Goal: Find specific page/section: Find specific page/section

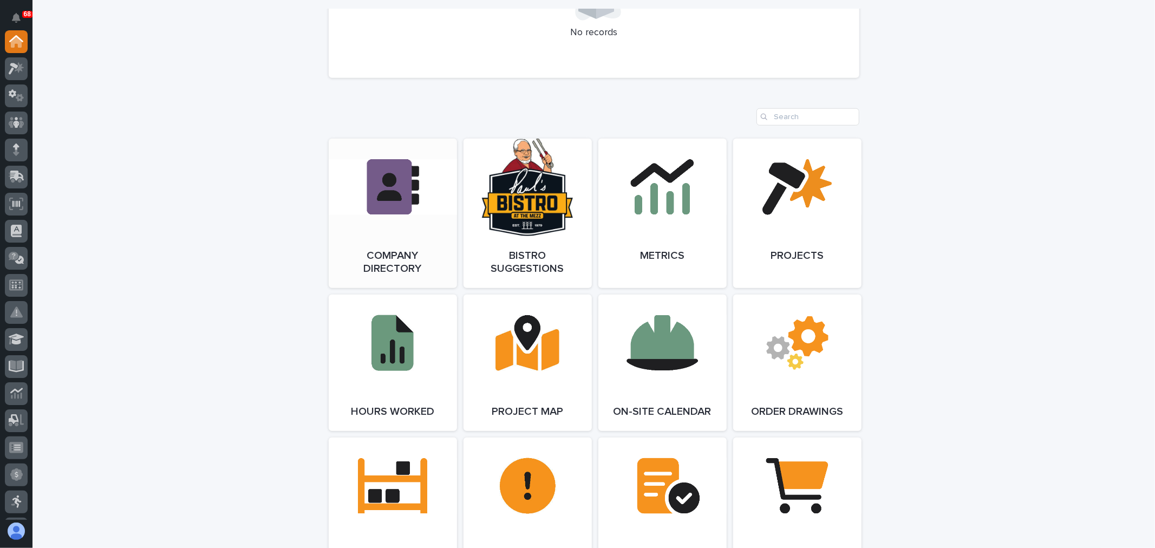
scroll to position [782, 0]
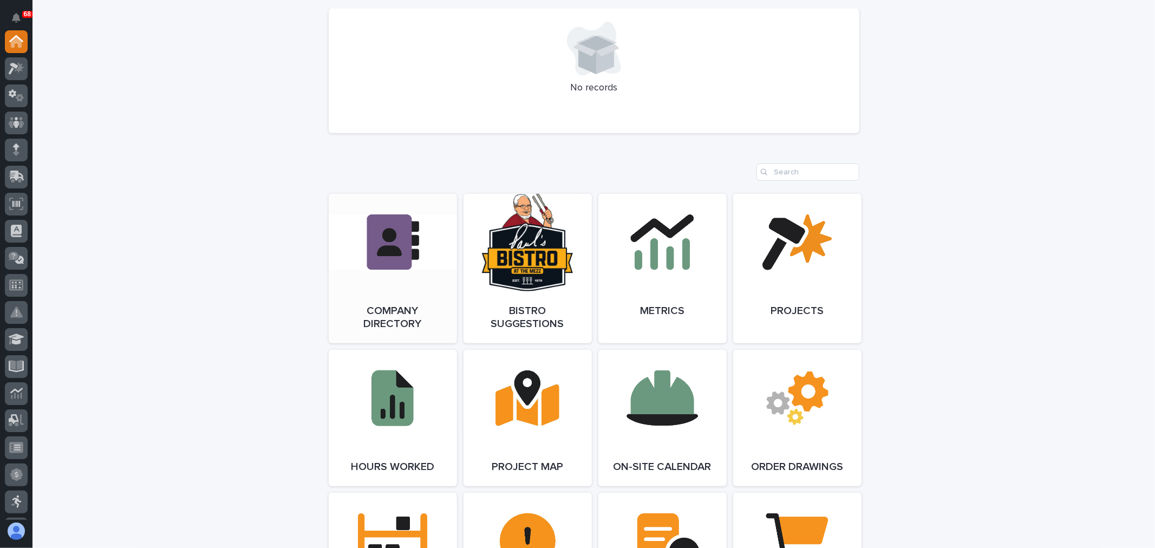
click at [385, 235] on link "Open Link" at bounding box center [393, 268] width 128 height 149
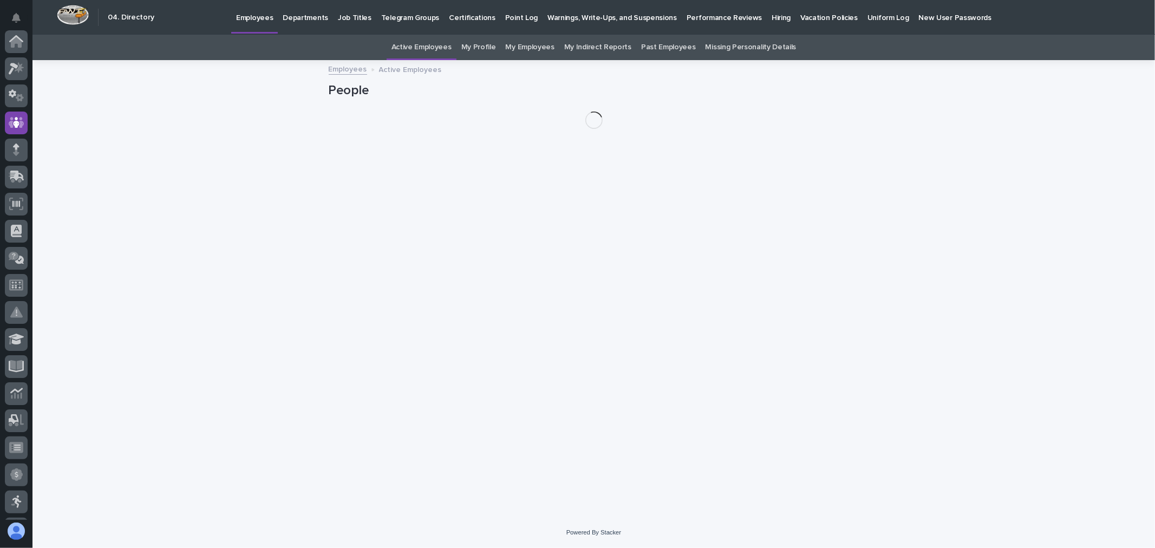
scroll to position [81, 0]
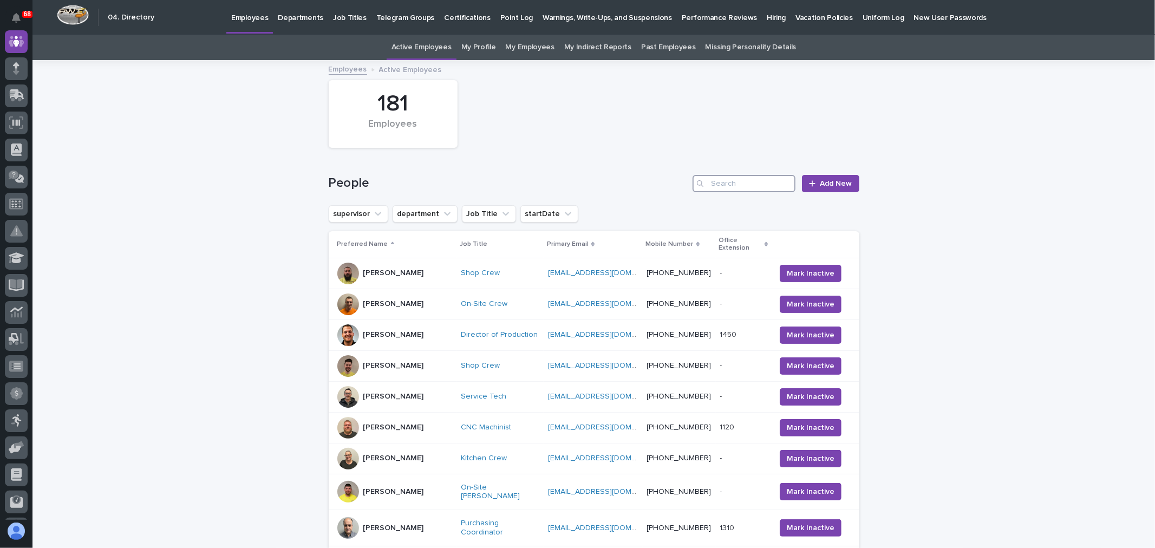
click at [731, 178] on input "Search" at bounding box center [743, 183] width 103 height 17
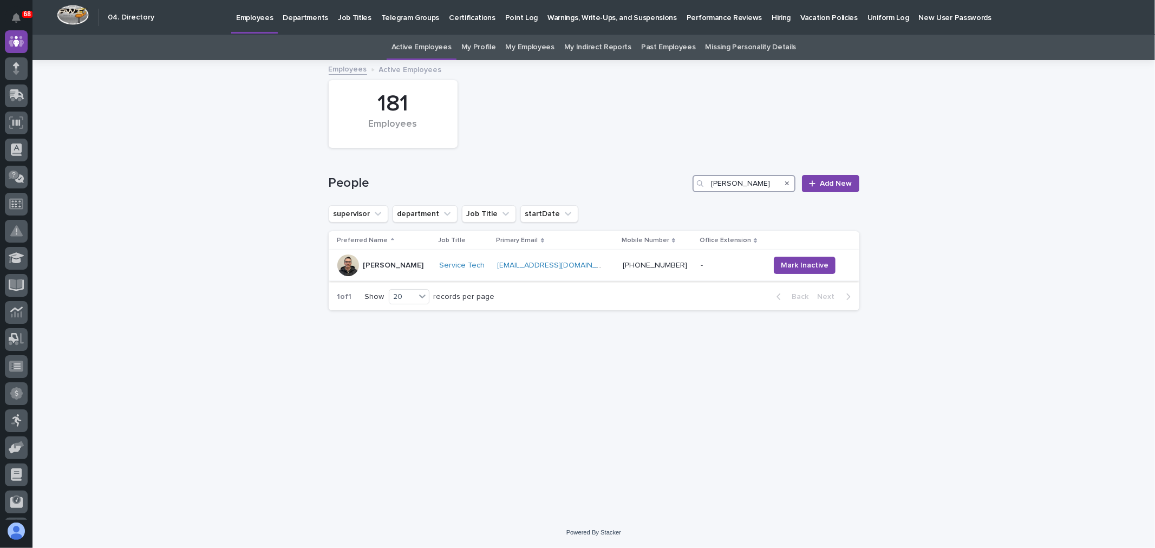
type input "[PERSON_NAME]"
click at [424, 267] on div "[PERSON_NAME]" at bounding box center [384, 265] width 94 height 22
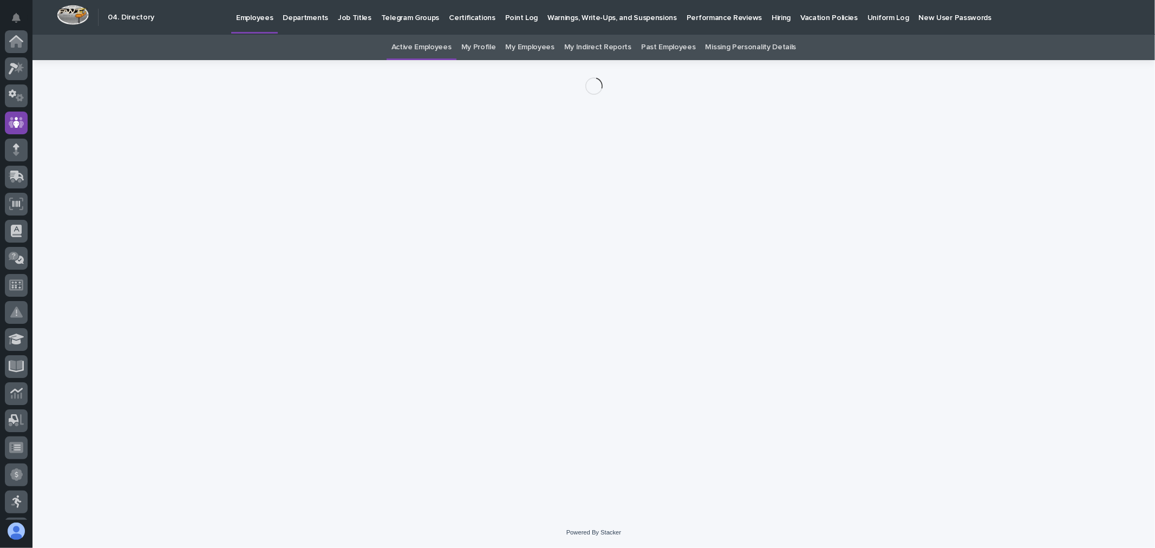
scroll to position [81, 0]
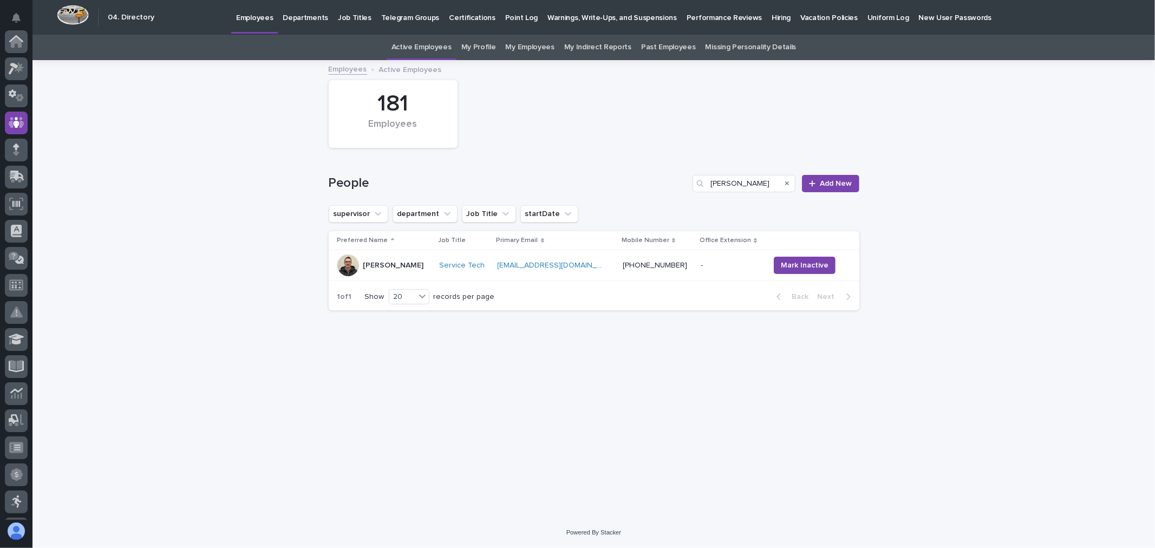
scroll to position [81, 0]
drag, startPoint x: 732, startPoint y: 182, endPoint x: 705, endPoint y: 180, distance: 27.1
click at [705, 180] on div "[PERSON_NAME]" at bounding box center [743, 183] width 103 height 17
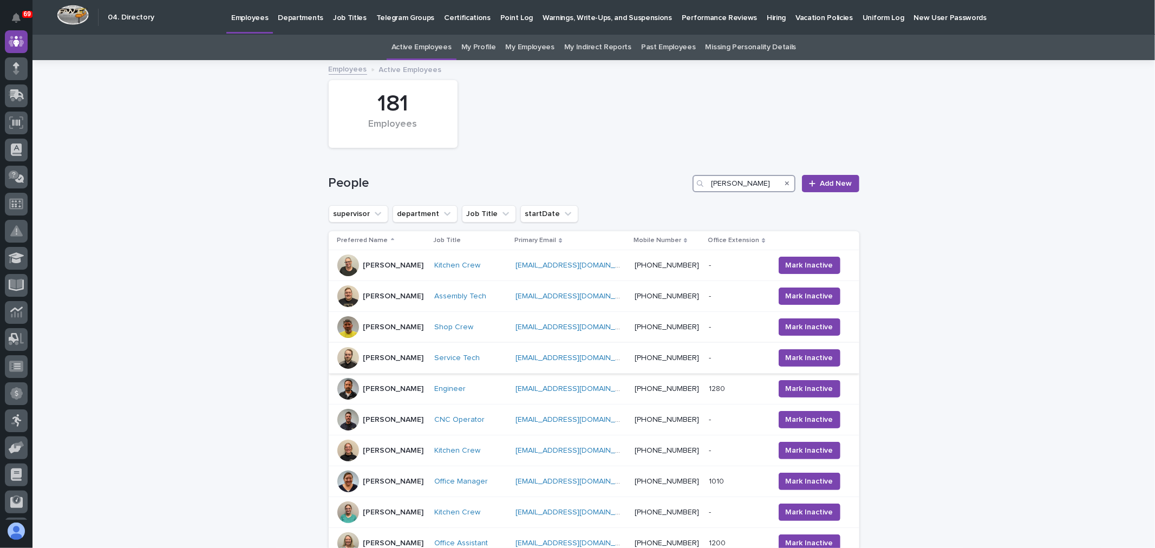
type input "[PERSON_NAME]"
click at [407, 362] on div "[PERSON_NAME]" at bounding box center [381, 358] width 88 height 22
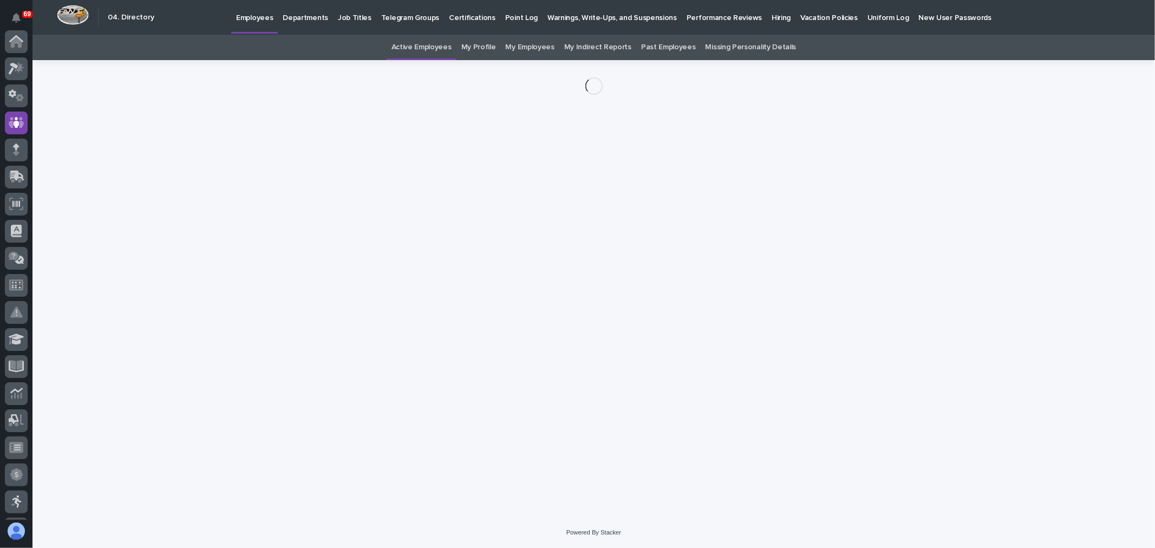
scroll to position [81, 0]
